Goal: Entertainment & Leisure: Consume media (video, audio)

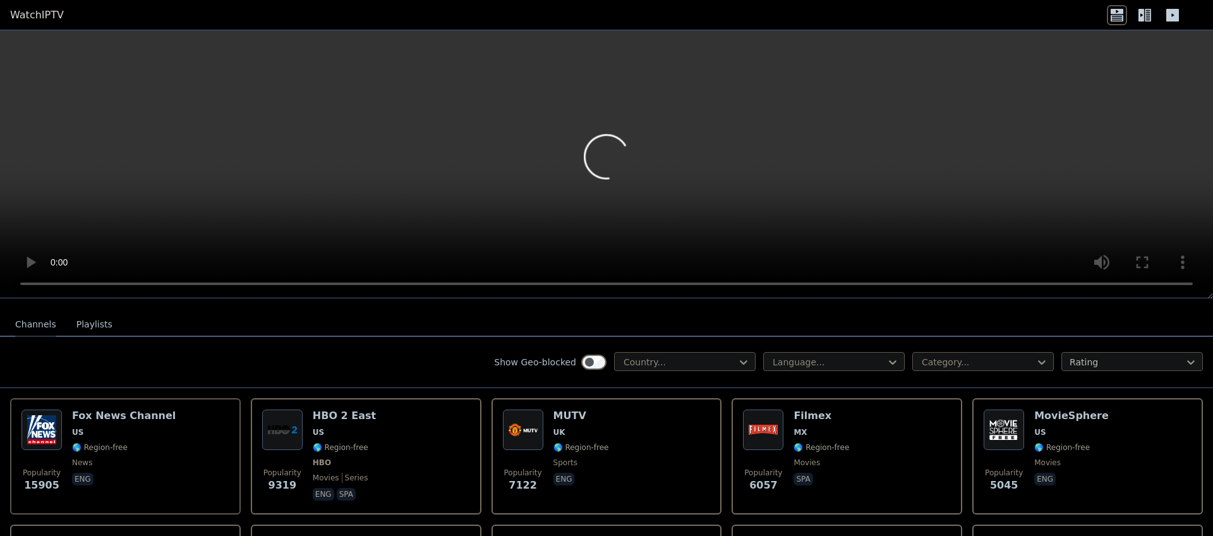
scroll to position [126, 0]
click at [681, 363] on div at bounding box center [679, 360] width 115 height 13
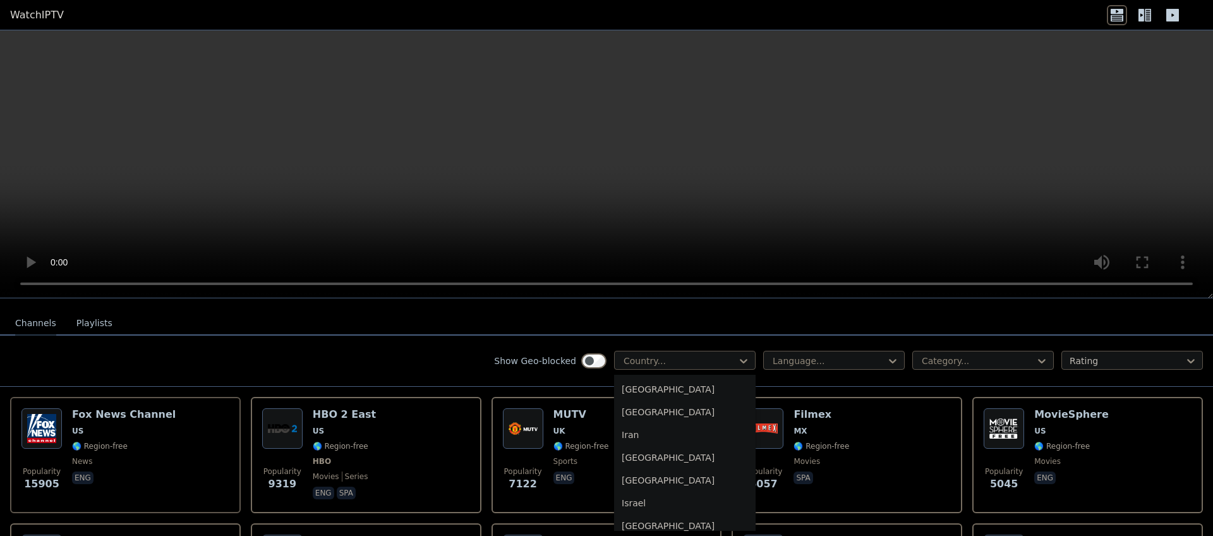
scroll to position [1961, 0]
click at [644, 507] on div "Israel" at bounding box center [685, 497] width 142 height 23
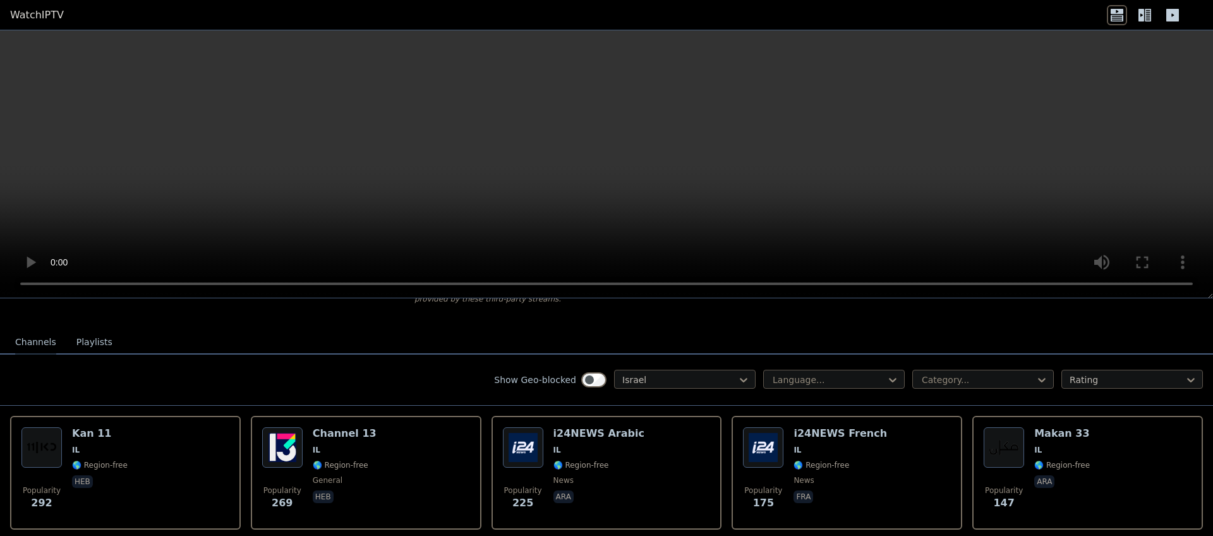
scroll to position [107, 0]
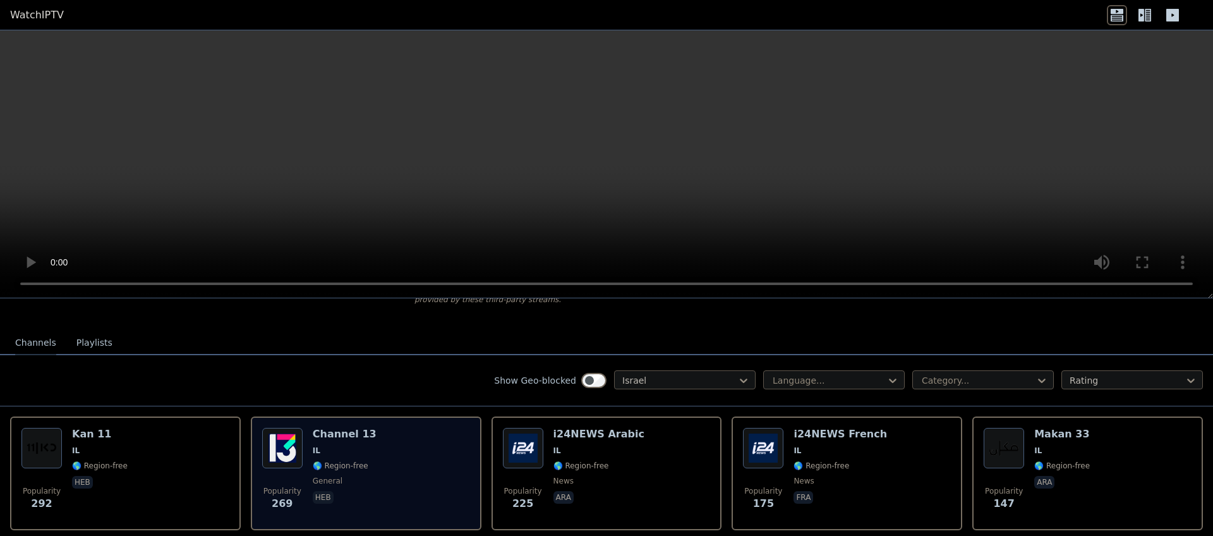
click at [330, 430] on h6 "Channel 13" at bounding box center [345, 434] width 64 height 13
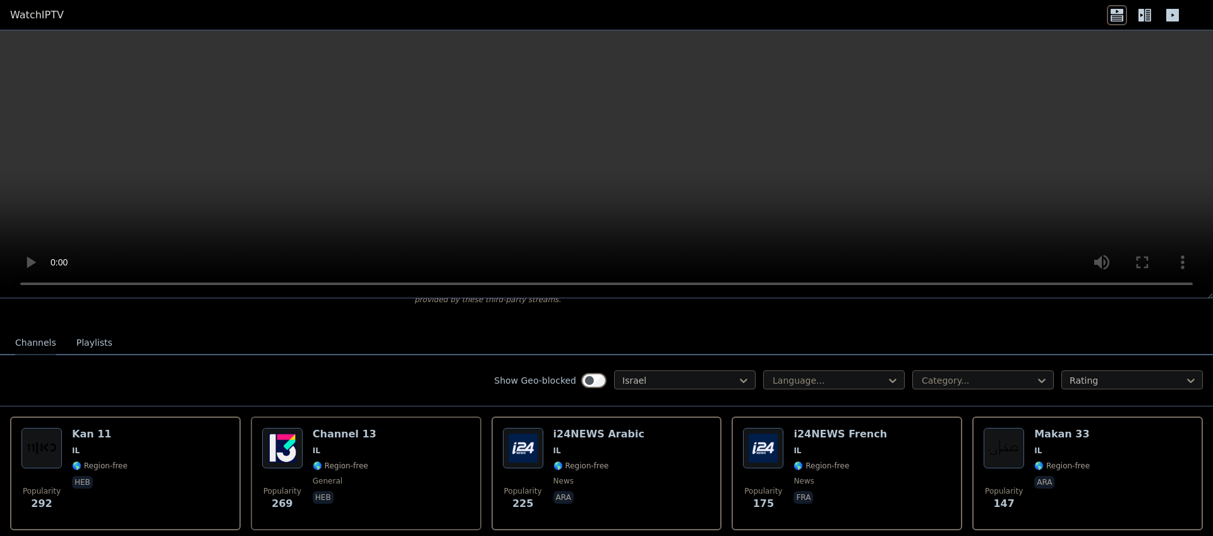
click at [85, 339] on button "Playlists" at bounding box center [94, 343] width 36 height 24
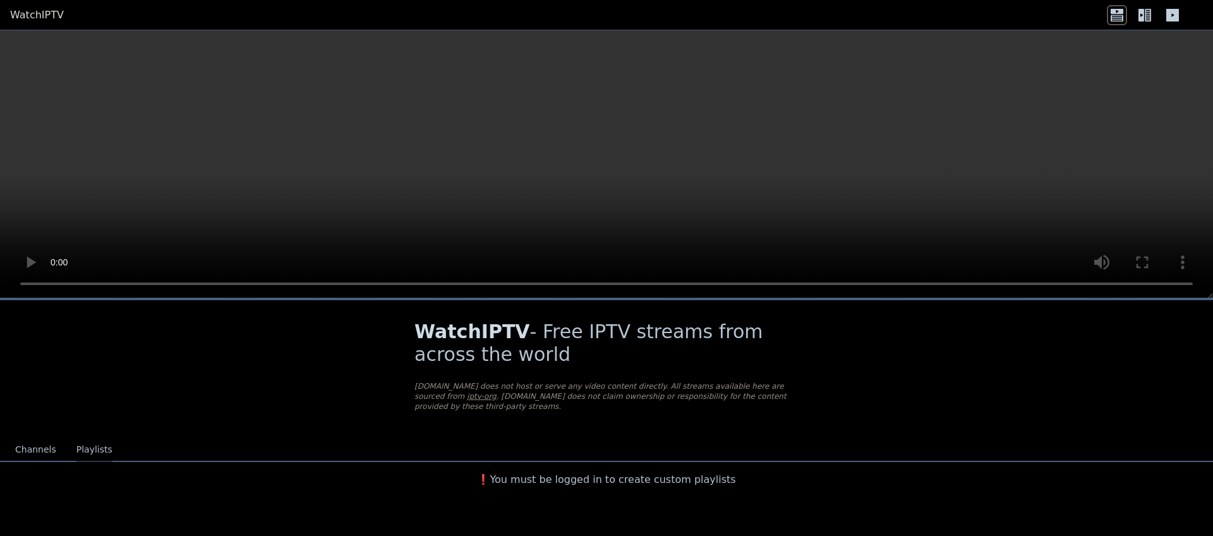
click at [42, 449] on button "Channels" at bounding box center [35, 450] width 41 height 24
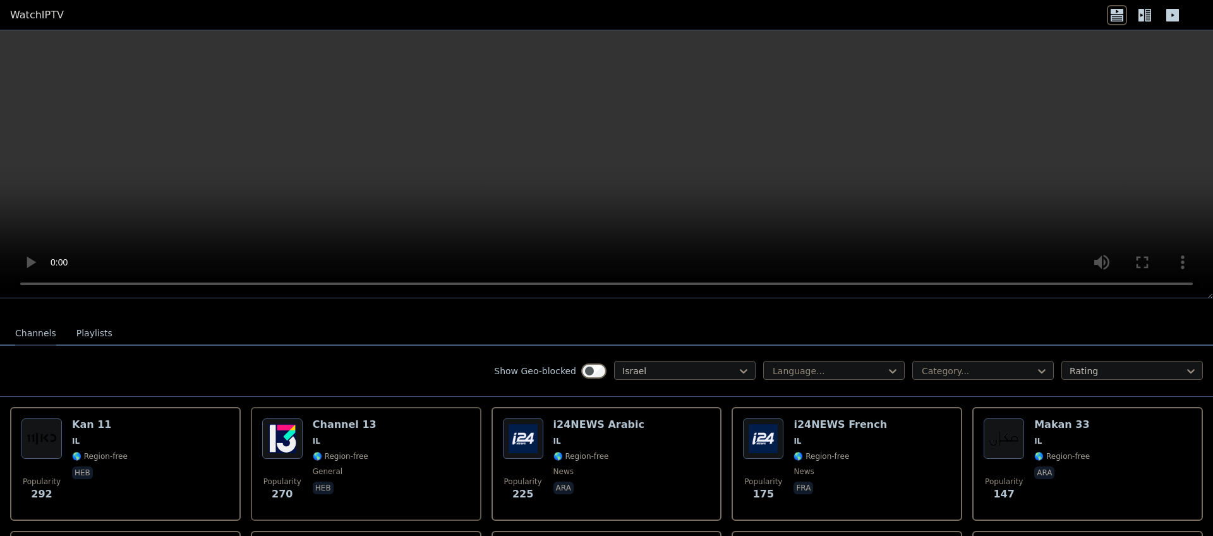
scroll to position [124, 0]
